Goal: Task Accomplishment & Management: Manage account settings

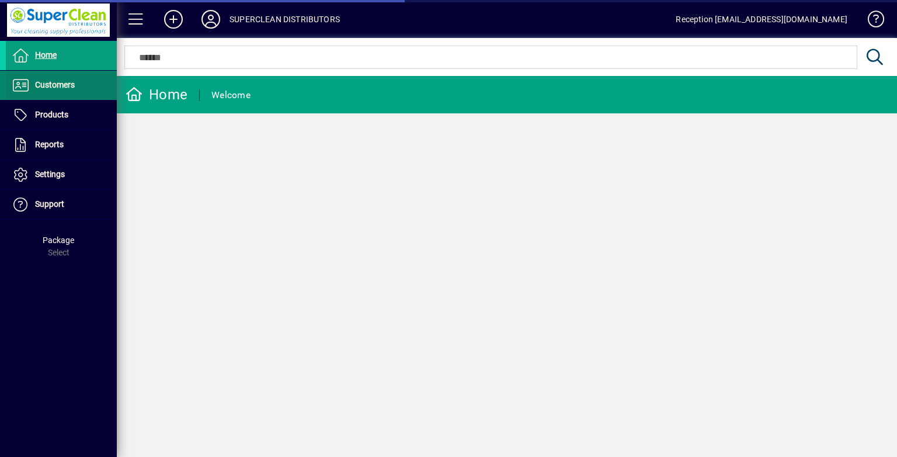
click at [64, 84] on span "Customers" at bounding box center [55, 84] width 40 height 9
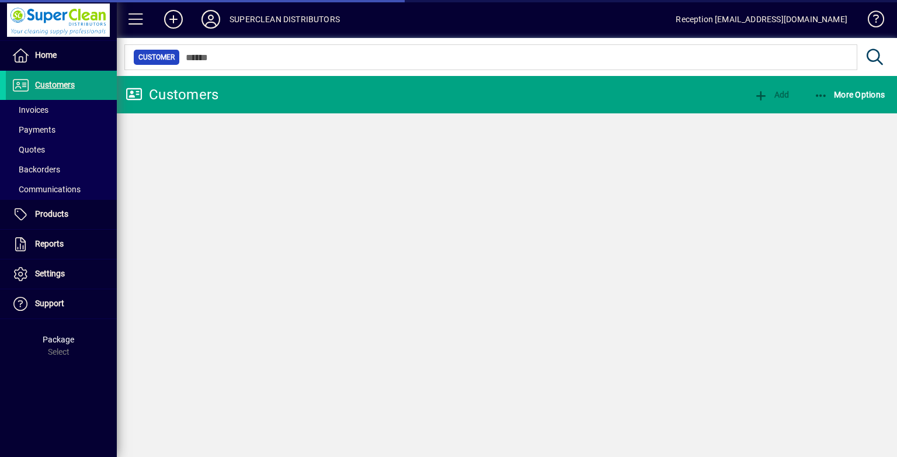
click at [54, 99] on span at bounding box center [61, 85] width 111 height 29
click at [54, 105] on span at bounding box center [61, 110] width 111 height 28
